Goal: Information Seeking & Learning: Understand process/instructions

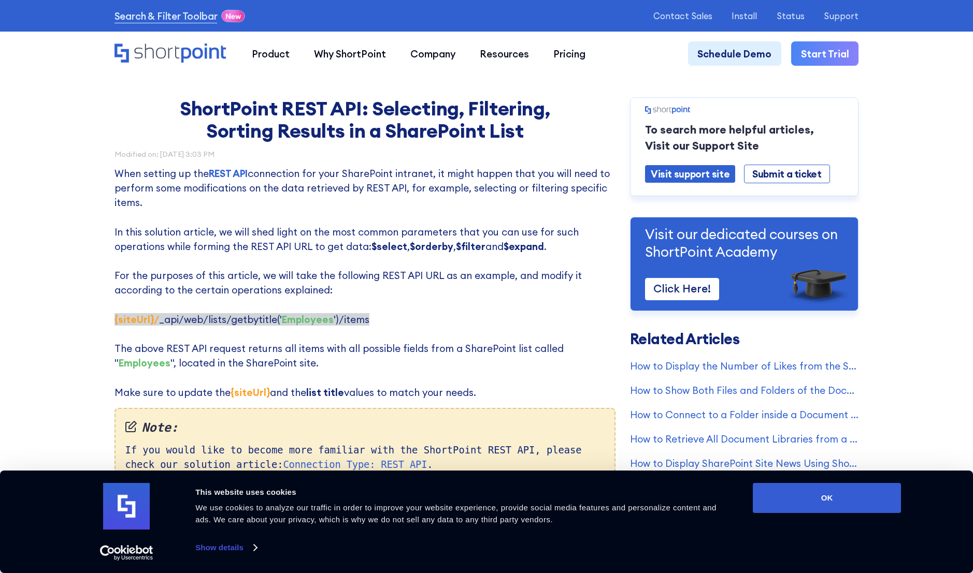
click at [819, 482] on div "Consent Details [#IABV2SETTINGS#] About This website uses cookies We use cookie…" at bounding box center [486, 522] width 973 height 103
drag, startPoint x: 817, startPoint y: 489, endPoint x: 680, endPoint y: 462, distance: 139.5
click at [817, 489] on button "OK" at bounding box center [827, 498] width 148 height 30
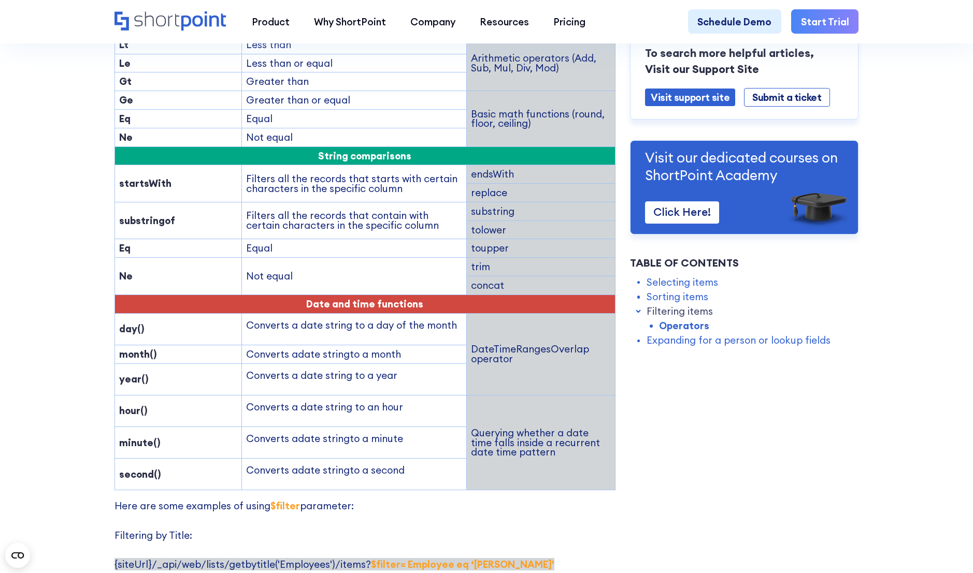
scroll to position [1649, 0]
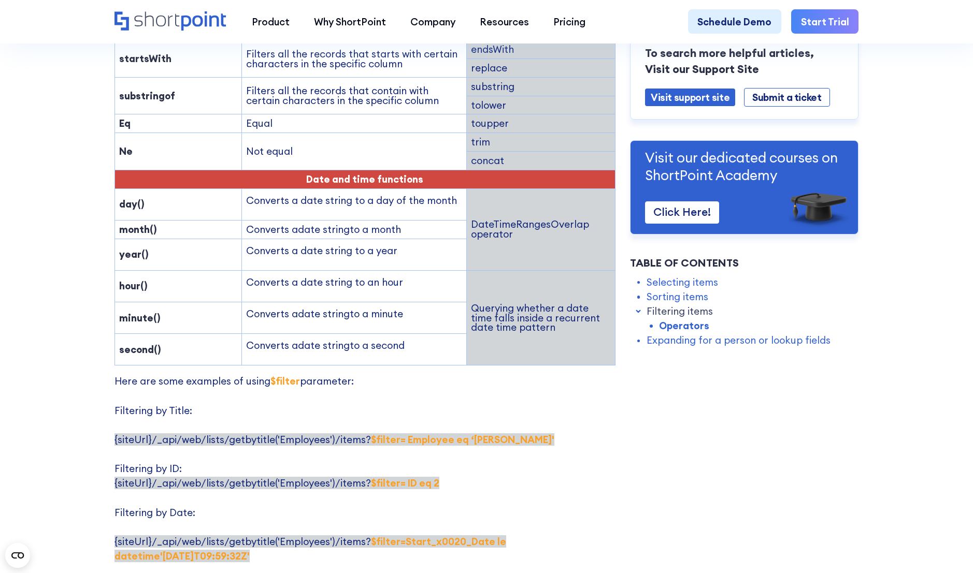
click at [481, 374] on p "Here are some examples of using $filter parameter: Filtering by Title: {siteUrl…" at bounding box center [364, 571] width 501 height 394
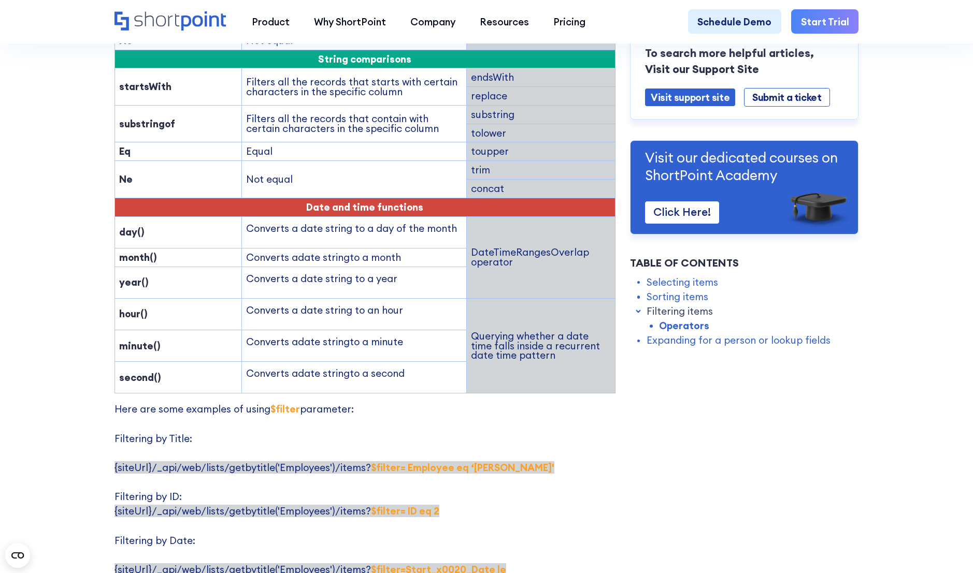
scroll to position [1578, 0]
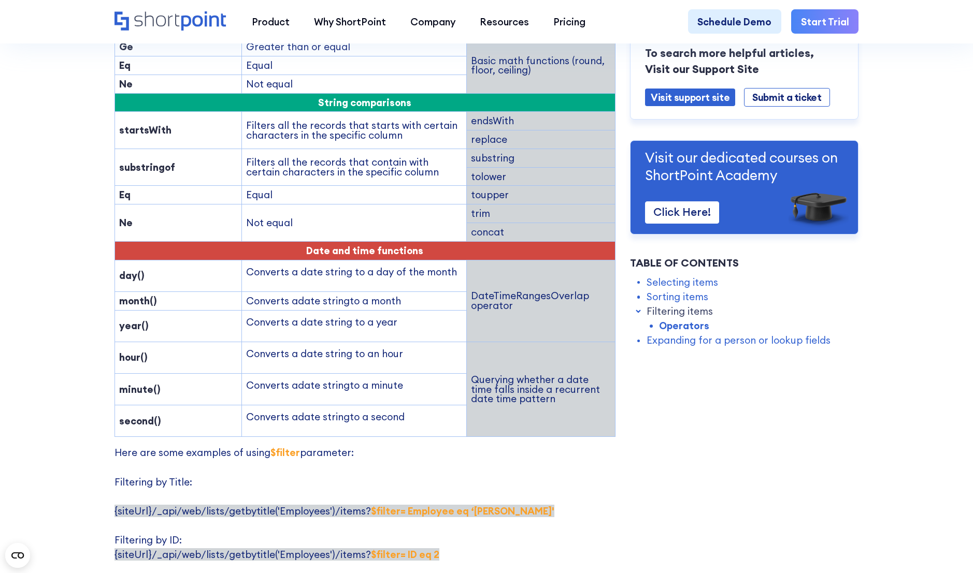
click at [153, 161] on strong "substringof" at bounding box center [147, 167] width 56 height 12
copy strong "substringof"
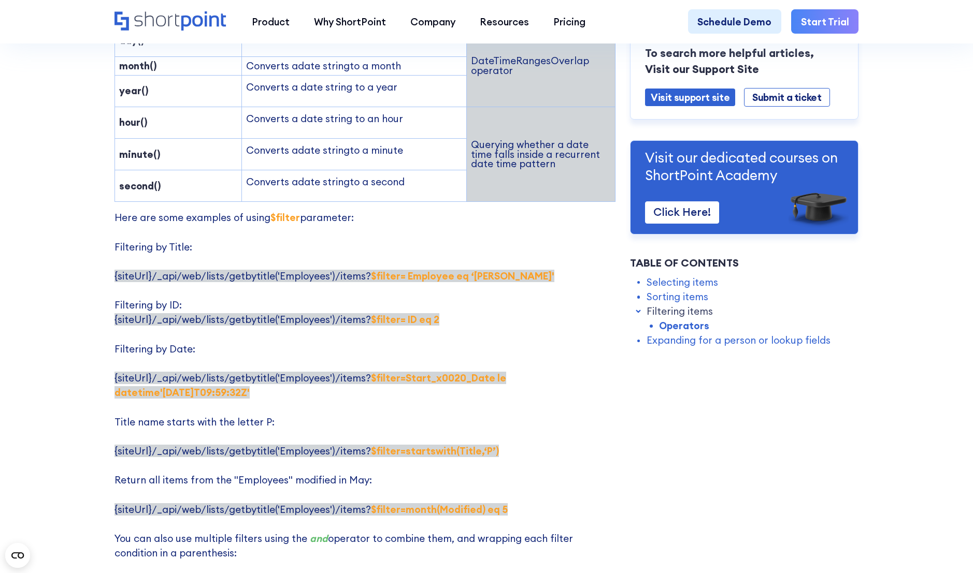
scroll to position [1880, 0]
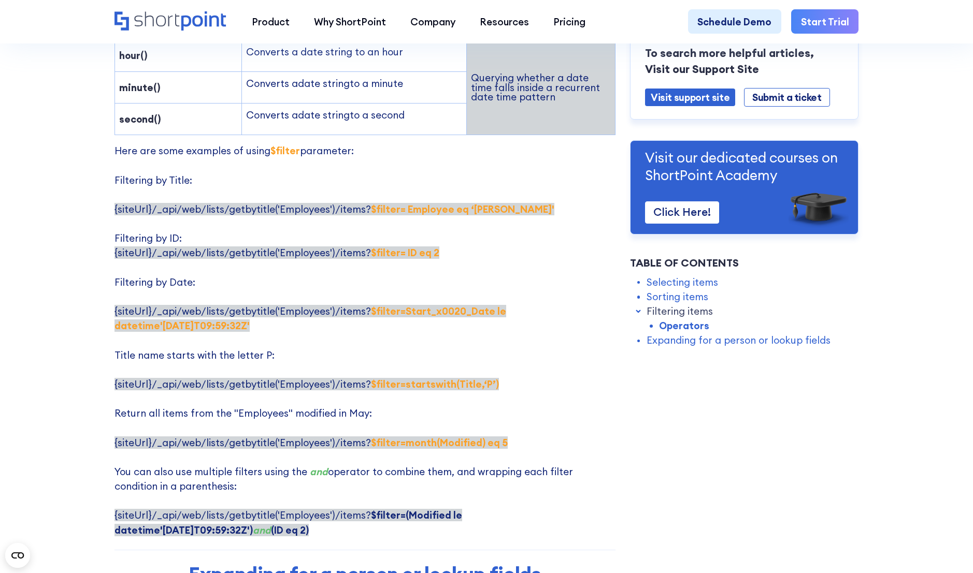
click at [480, 247] on p "Here are some examples of using $filter parameter: Filtering by Title: {siteUrl…" at bounding box center [364, 340] width 501 height 394
click at [464, 221] on p "Here are some examples of using $filter parameter: Filtering by Title: {siteUrl…" at bounding box center [364, 340] width 501 height 394
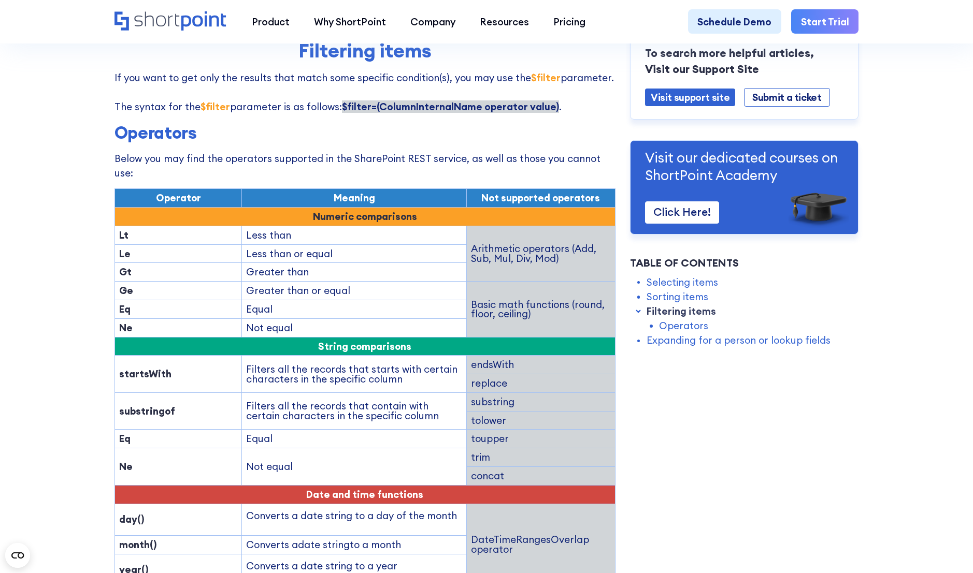
scroll to position [1114, 0]
